Goal: Information Seeking & Learning: Learn about a topic

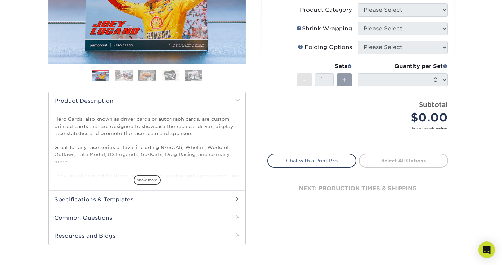
scroll to position [145, 0]
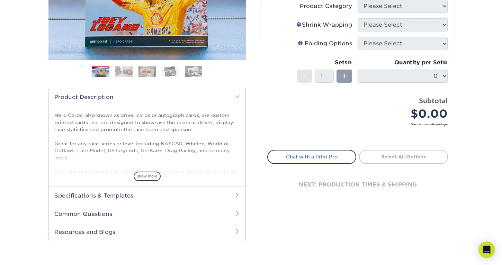
click at [225, 197] on h2 "Specifications & Templates" at bounding box center [147, 196] width 197 height 18
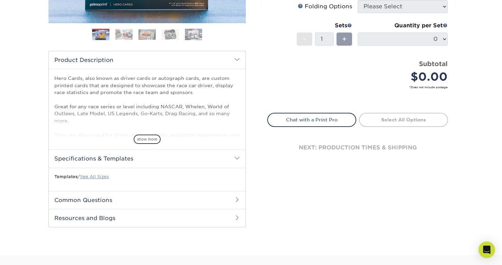
click at [92, 178] on link "See All Sizes" at bounding box center [94, 176] width 29 height 5
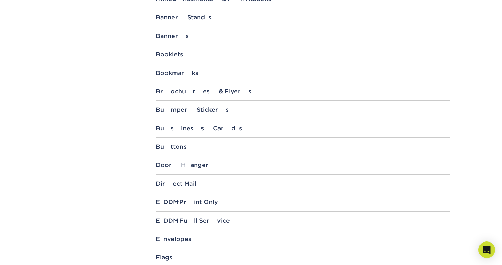
scroll to position [468, 0]
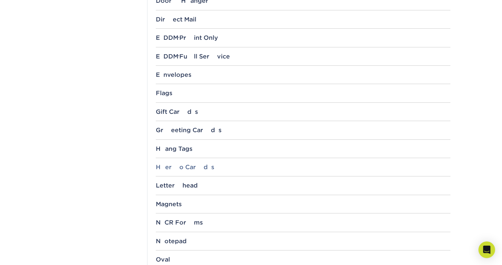
click at [183, 167] on div "Hero Cards" at bounding box center [303, 167] width 295 height 7
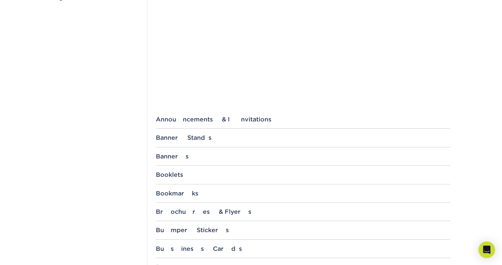
scroll to position [0, 0]
